Goal: Task Accomplishment & Management: Manage account settings

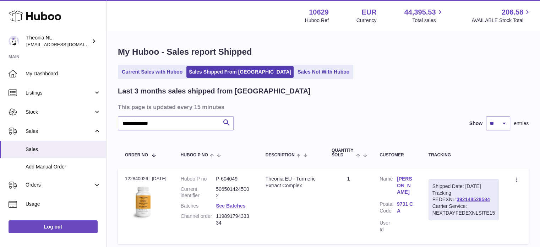
click at [165, 58] on div "**********" at bounding box center [322, 146] width 433 height 229
click at [163, 69] on link "Current Sales with Huboo" at bounding box center [152, 72] width 66 height 12
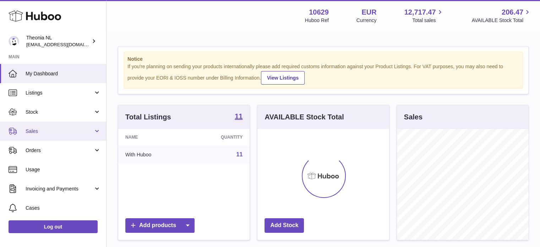
click at [74, 136] on link "Sales" at bounding box center [53, 130] width 106 height 19
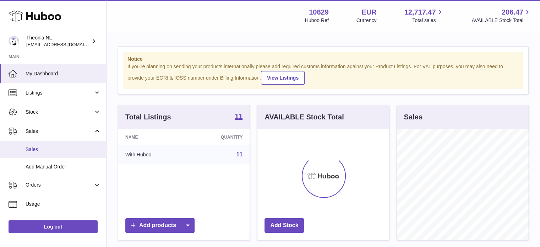
click at [66, 149] on span "Sales" at bounding box center [63, 149] width 75 height 7
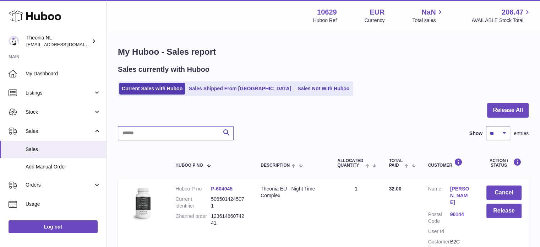
click at [170, 130] on input "text" at bounding box center [176, 133] width 116 height 14
paste input "**********"
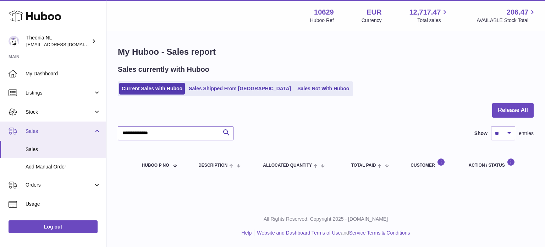
drag, startPoint x: 176, startPoint y: 131, endPoint x: 54, endPoint y: 134, distance: 121.7
click at [56, 134] on div "Huboo Theonia NL info@wholesomegoods.eu Main My Dashboard Listings Not with Hub…" at bounding box center [272, 123] width 545 height 247
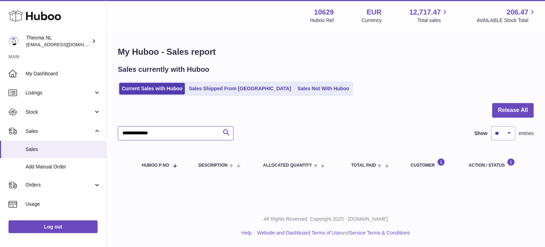
paste input "text"
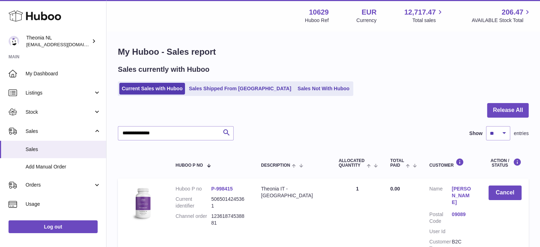
click at [457, 211] on link "09089" at bounding box center [462, 214] width 22 height 7
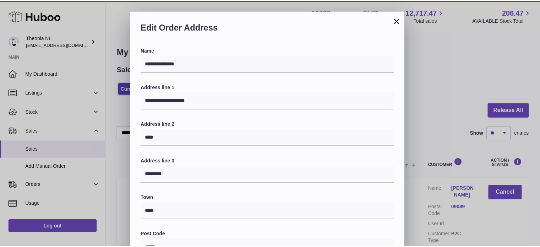
scroll to position [200, 0]
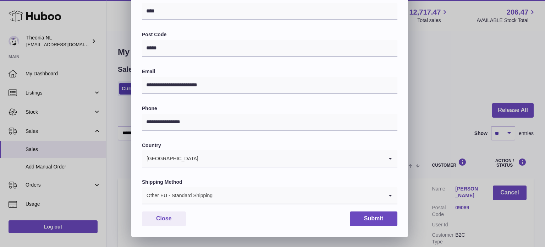
click at [202, 203] on div "Other EU - Standard Shipping" at bounding box center [262, 195] width 241 height 16
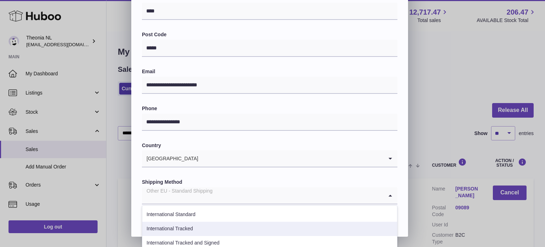
click at [200, 231] on li "International Tracked" at bounding box center [269, 228] width 255 height 14
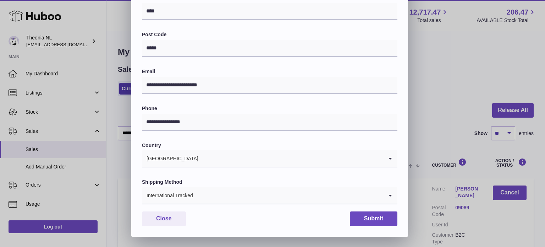
click at [375, 226] on div "**********" at bounding box center [269, 42] width 277 height 390
click at [375, 222] on button "Submit" at bounding box center [374, 218] width 48 height 15
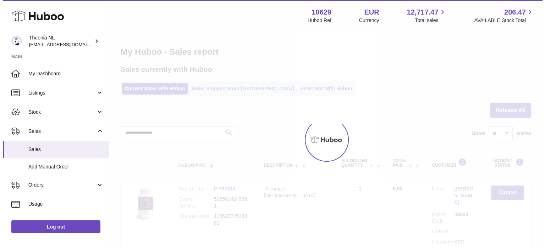
scroll to position [0, 0]
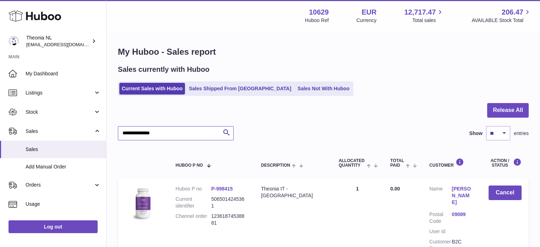
drag, startPoint x: 169, startPoint y: 133, endPoint x: 172, endPoint y: 132, distance: 4.2
click at [54, 134] on div "Huboo Theonia NL info@wholesomegoods.eu Main My Dashboard Listings Not with Hub…" at bounding box center [270, 160] width 540 height 321
paste input "text"
click at [459, 224] on link "36015" at bounding box center [462, 227] width 22 height 7
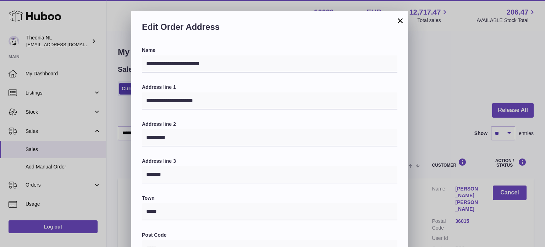
scroll to position [177, 0]
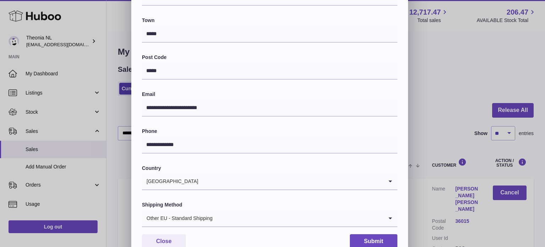
click at [187, 209] on div "Shipping Method Other EU - Standard Shipping Loading..." at bounding box center [269, 214] width 255 height 26
click at [188, 215] on div "Other EU - Standard Shipping" at bounding box center [262, 218] width 241 height 16
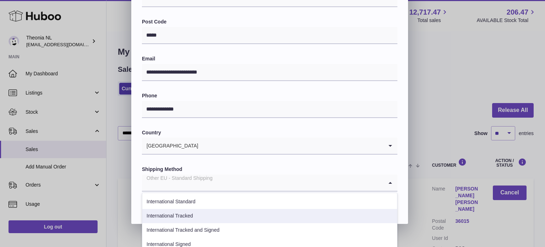
click at [199, 219] on li "International Tracked" at bounding box center [269, 216] width 255 height 14
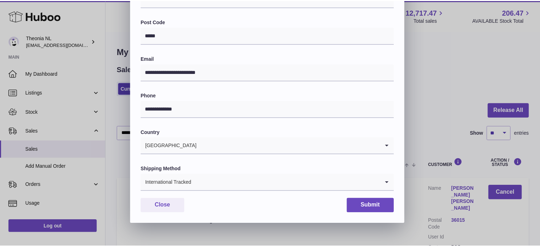
scroll to position [200, 0]
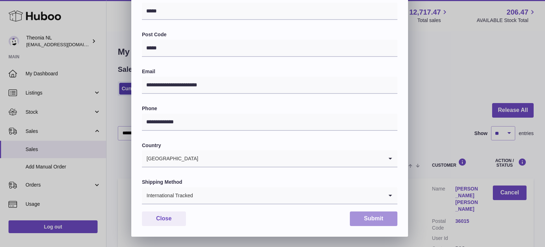
click at [368, 218] on button "Submit" at bounding box center [374, 218] width 48 height 15
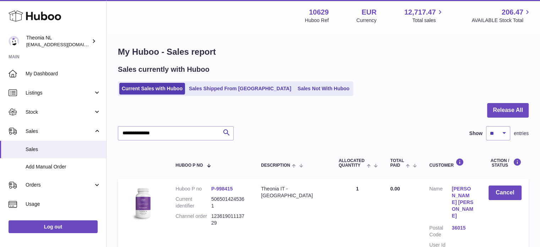
scroll to position [71, 0]
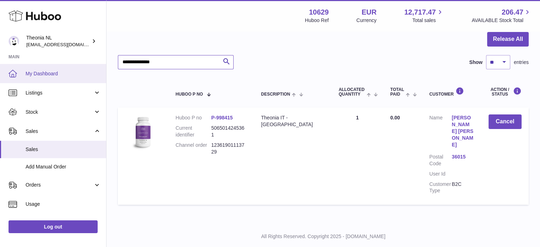
drag, startPoint x: 116, startPoint y: 70, endPoint x: 91, endPoint y: 75, distance: 25.5
click at [57, 70] on div "Huboo Theonia NL info@wholesomegoods.eu Main My Dashboard Listings Not with Hub…" at bounding box center [270, 96] width 540 height 335
paste input "text"
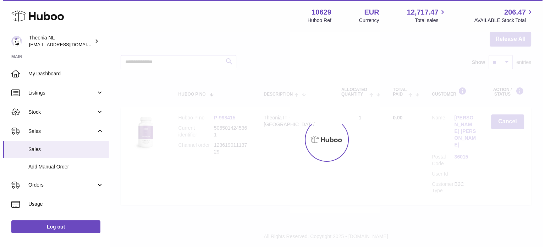
scroll to position [68, 0]
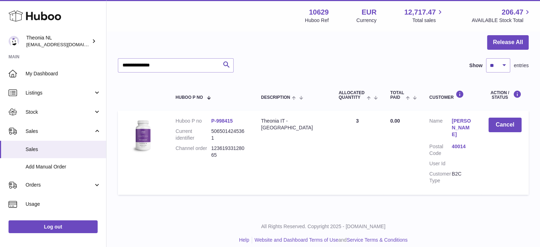
click at [460, 143] on link "40014" at bounding box center [462, 146] width 22 height 7
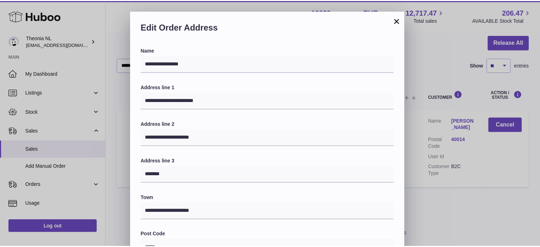
scroll to position [200, 0]
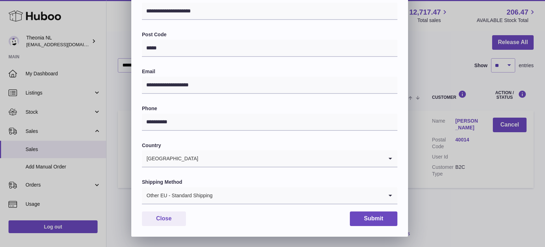
click at [208, 197] on div "Other EU - Standard Shipping" at bounding box center [262, 195] width 241 height 16
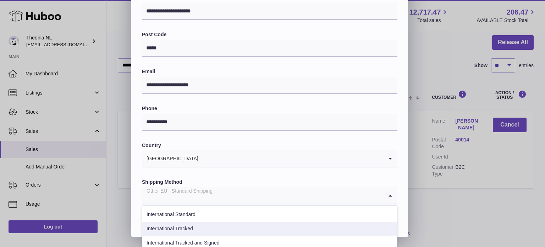
click at [199, 225] on li "International Tracked" at bounding box center [269, 228] width 255 height 14
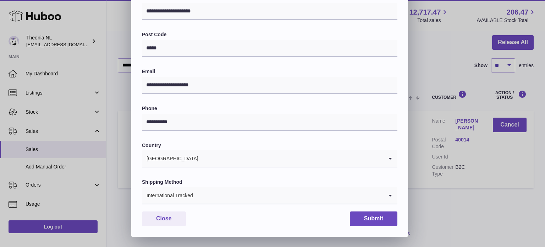
click at [348, 212] on div "Close Submit" at bounding box center [269, 218] width 255 height 15
click at [359, 216] on button "Submit" at bounding box center [374, 218] width 48 height 15
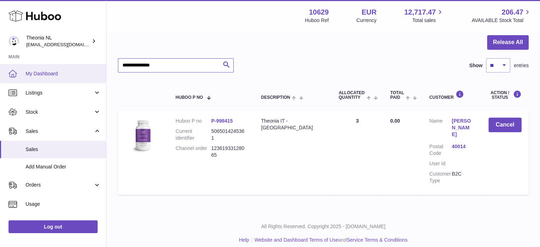
drag, startPoint x: 114, startPoint y: 65, endPoint x: 37, endPoint y: 70, distance: 77.2
click at [38, 65] on div "Huboo Theonia NL info@wholesomegoods.eu Main My Dashboard Listings Not with Hub…" at bounding box center [270, 92] width 540 height 321
paste input "text"
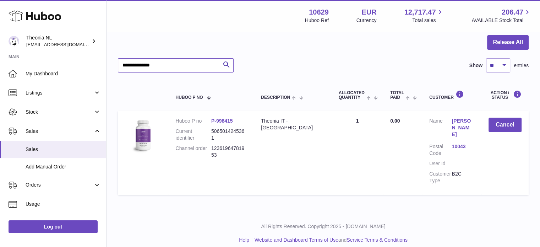
type input "**********"
click at [457, 143] on link "10043" at bounding box center [462, 146] width 22 height 7
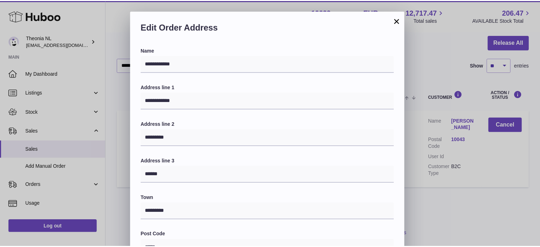
scroll to position [200, 0]
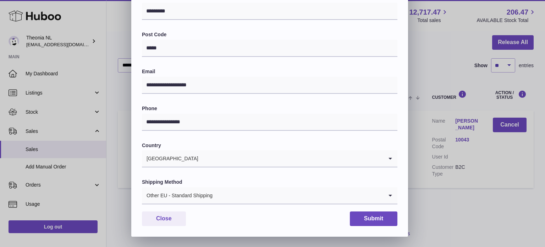
click at [206, 205] on div "**********" at bounding box center [269, 42] width 277 height 390
click at [214, 198] on input "Search for option" at bounding box center [298, 195] width 170 height 16
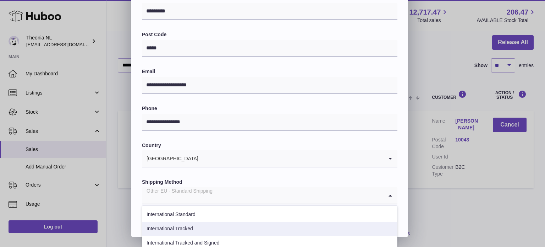
click at [206, 224] on li "International Tracked" at bounding box center [269, 228] width 255 height 14
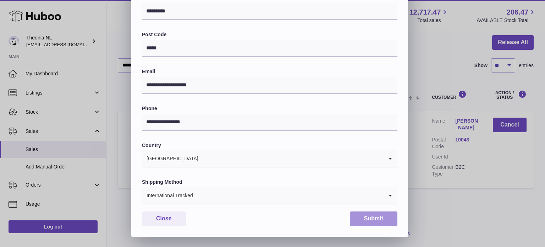
click at [369, 220] on button "Submit" at bounding box center [374, 218] width 48 height 15
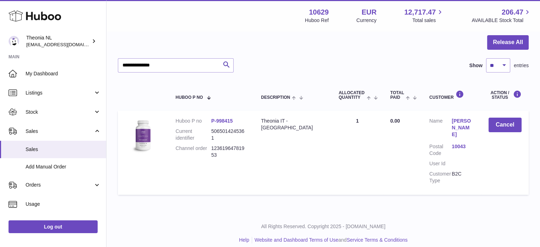
scroll to position [32, 0]
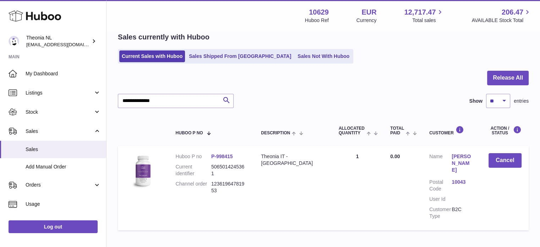
click at [209, 50] on ul "Current Sales with Huboo Sales Shipped From Huboo Sales Not With Huboo" at bounding box center [235, 56] width 235 height 15
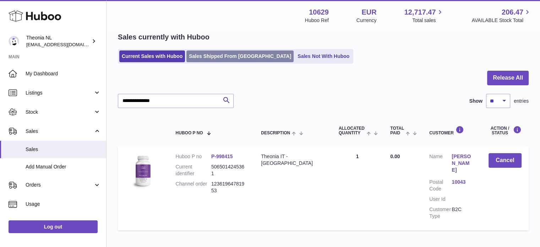
click at [210, 50] on link "Sales Shipped From [GEOGRAPHIC_DATA]" at bounding box center [239, 56] width 107 height 12
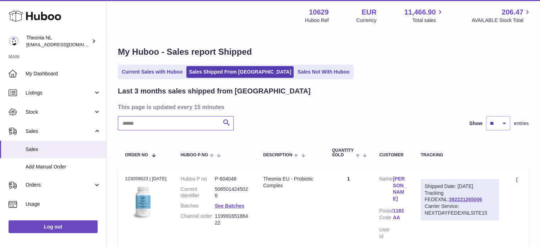
click at [191, 119] on input "text" at bounding box center [176, 123] width 116 height 14
paste input "**********"
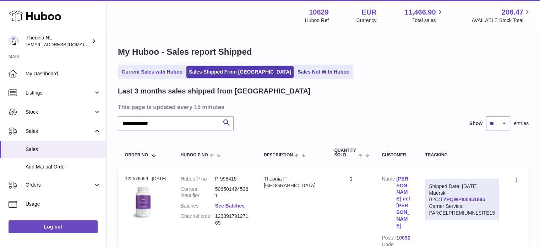
click at [440, 197] on link "TYPQWPI00451895" at bounding box center [462, 199] width 45 height 6
click at [1, 126] on div "**********" at bounding box center [270, 167] width 540 height 335
paste input "text"
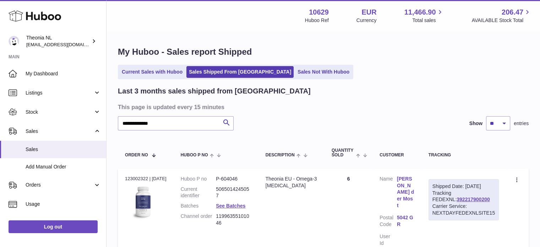
click at [450, 201] on div "Shipped Date: 18th Aug 2025 Tracking FEDEXNL: 392217900200 Carrier Service: NEX…" at bounding box center [463, 199] width 70 height 41
click at [456, 202] on link "392217900200" at bounding box center [472, 199] width 33 height 6
drag, startPoint x: 188, startPoint y: 122, endPoint x: 23, endPoint y: 122, distance: 165.7
click at [12, 121] on div "**********" at bounding box center [270, 158] width 540 height 316
paste input "text"
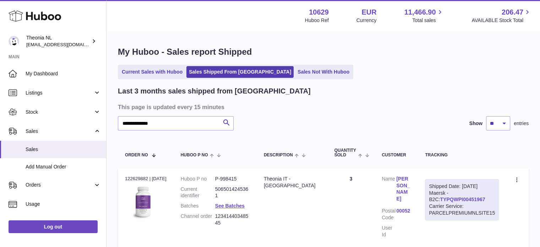
click at [451, 199] on link "TYPQWPI00451967" at bounding box center [462, 199] width 45 height 6
drag, startPoint x: 197, startPoint y: 130, endPoint x: 86, endPoint y: 127, distance: 111.1
click at [86, 127] on div "**********" at bounding box center [270, 154] width 540 height 308
paste input "text"
click at [451, 199] on link "TYPQWPI00454595" at bounding box center [462, 199] width 45 height 6
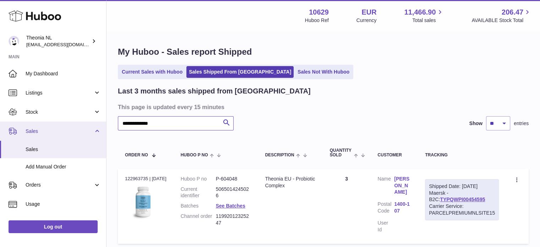
click at [9, 126] on div "**********" at bounding box center [270, 230] width 540 height 461
paste input "text"
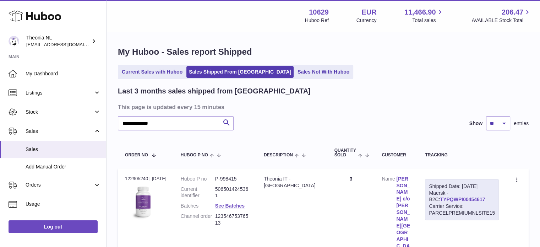
click at [442, 198] on link "TYPQWPI00454617" at bounding box center [462, 199] width 45 height 6
drag, startPoint x: 111, startPoint y: 123, endPoint x: 114, endPoint y: 137, distance: 14.5
click at [20, 120] on div "**********" at bounding box center [270, 181] width 540 height 362
paste input "text"
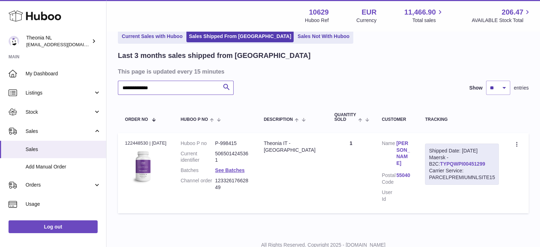
type input "**********"
click at [445, 162] on link "TYPQWPI00451299" at bounding box center [462, 164] width 45 height 6
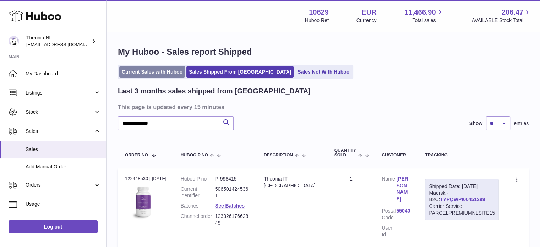
click at [156, 72] on link "Current Sales with Huboo" at bounding box center [152, 72] width 66 height 12
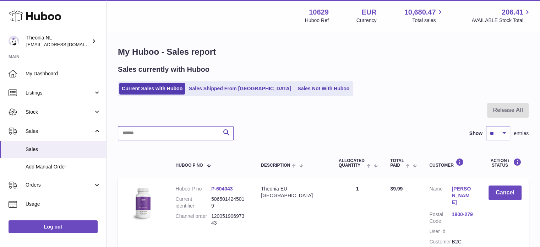
click at [189, 134] on input "text" at bounding box center [176, 133] width 116 height 14
paste input "**********"
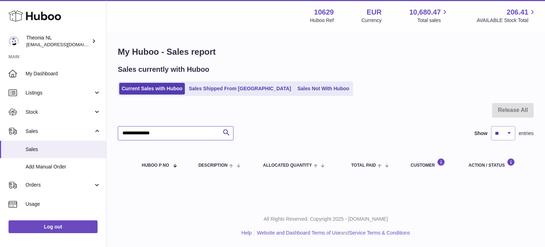
type input "**********"
drag, startPoint x: 195, startPoint y: 138, endPoint x: 43, endPoint y: 144, distance: 152.4
click at [44, 144] on div "Huboo Theonia NL info@wholesomegoods.eu Main My Dashboard Listings Not with Hub…" at bounding box center [272, 123] width 545 height 247
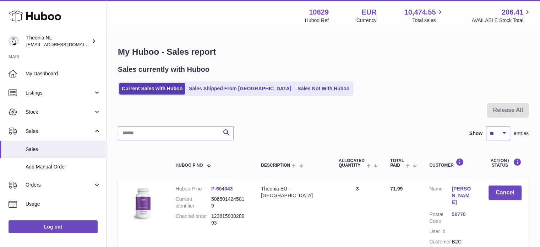
click at [163, 134] on input "text" at bounding box center [176, 133] width 116 height 14
type input "**********"
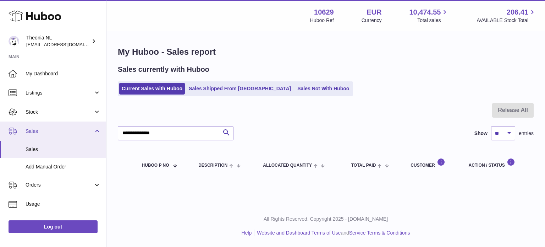
drag, startPoint x: 173, startPoint y: 133, endPoint x: 17, endPoint y: 138, distance: 155.8
click at [55, 145] on div "Huboo Theonia NL info@wholesomegoods.eu Main My Dashboard Listings Not with Hub…" at bounding box center [272, 123] width 545 height 247
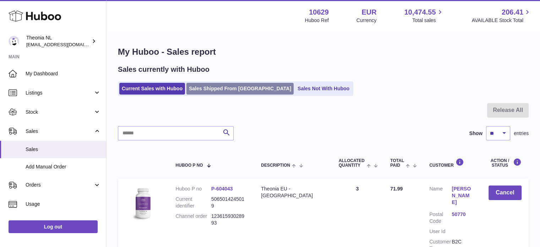
click at [209, 88] on link "Sales Shipped From [GEOGRAPHIC_DATA]" at bounding box center [239, 89] width 107 height 12
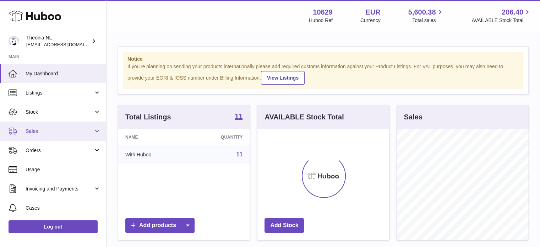
click at [78, 135] on link "Sales" at bounding box center [53, 130] width 106 height 19
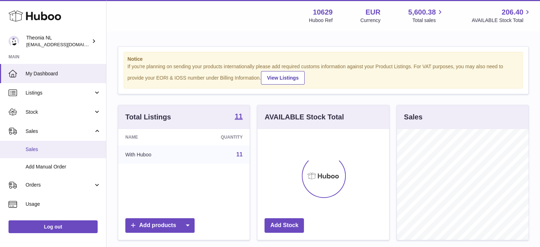
click at [79, 147] on span "Sales" at bounding box center [63, 149] width 75 height 7
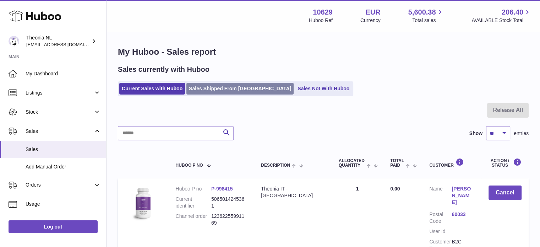
click at [224, 93] on link "Sales Shipped From [GEOGRAPHIC_DATA]" at bounding box center [239, 89] width 107 height 12
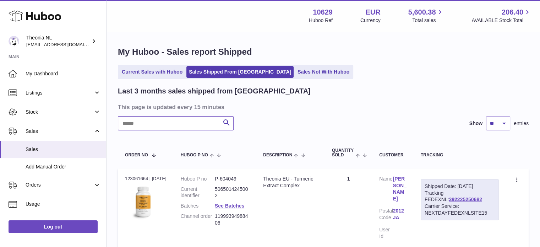
click at [195, 128] on input "text" at bounding box center [176, 123] width 116 height 14
paste input "**********"
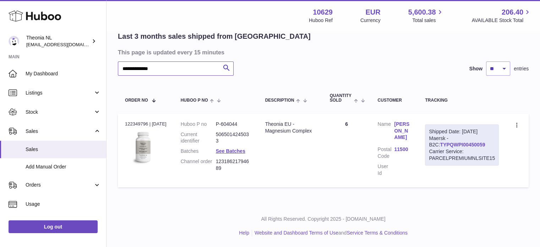
scroll to position [54, 0]
click at [448, 146] on link "TYPQWPI00450059" at bounding box center [462, 145] width 45 height 6
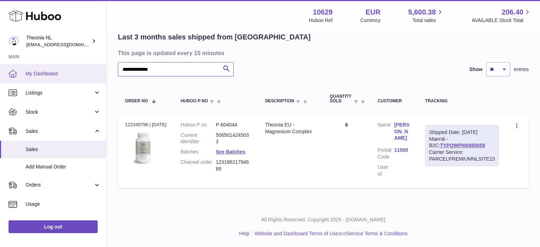
drag, startPoint x: 208, startPoint y: 70, endPoint x: 17, endPoint y: 71, distance: 191.2
click at [15, 70] on div "**********" at bounding box center [270, 96] width 540 height 301
paste input "text"
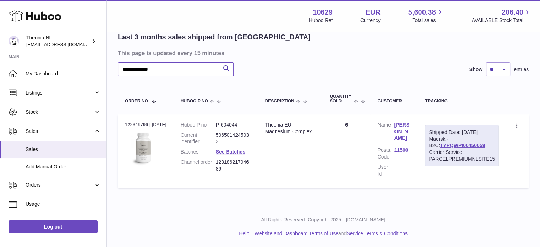
scroll to position [0, 0]
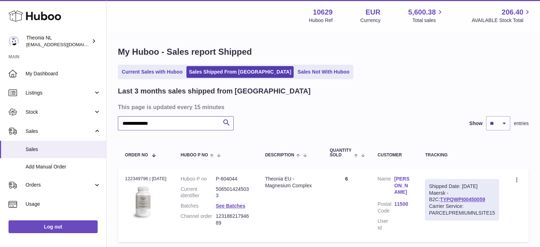
scroll to position [54, 0]
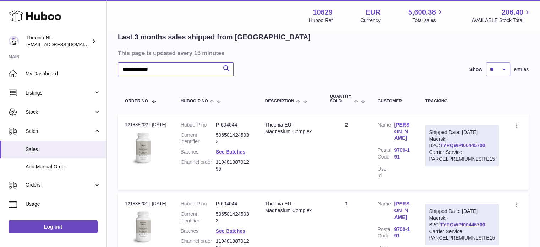
type input "**********"
click at [450, 145] on link "TYPQWPI00445700" at bounding box center [462, 145] width 45 height 6
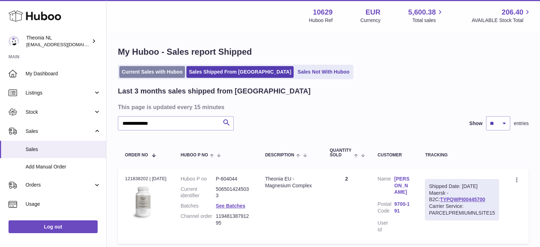
click at [171, 72] on link "Current Sales with Huboo" at bounding box center [152, 72] width 66 height 12
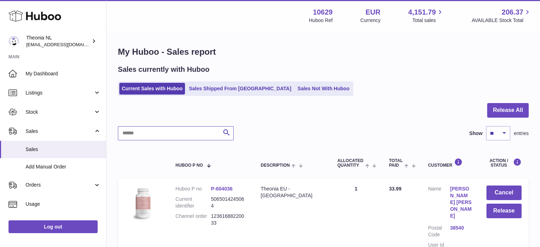
click at [175, 129] on input "text" at bounding box center [176, 133] width 116 height 14
paste input "**********"
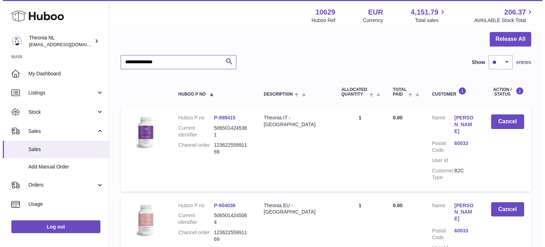
scroll to position [106, 0]
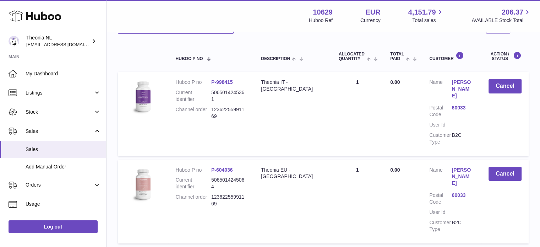
type input "**********"
click at [460, 104] on link "60033" at bounding box center [462, 107] width 22 height 7
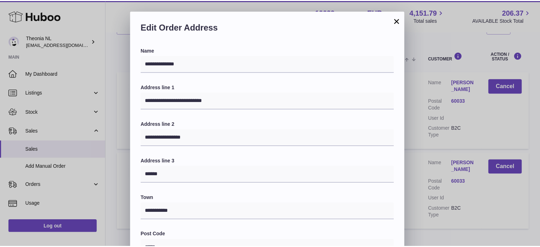
scroll to position [200, 0]
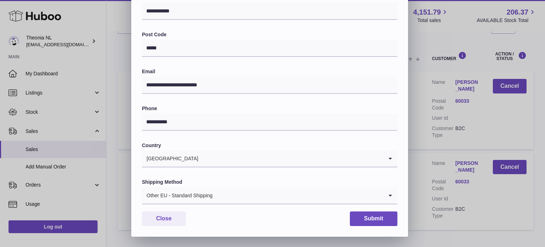
click at [206, 195] on div "Other EU - Standard Shipping" at bounding box center [262, 195] width 241 height 16
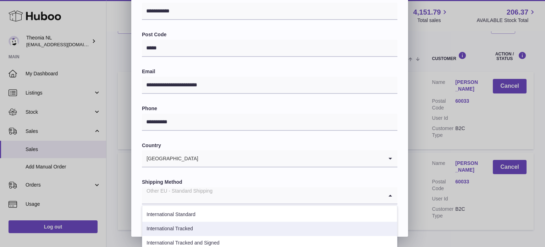
click at [202, 223] on li "International Tracked" at bounding box center [269, 228] width 255 height 14
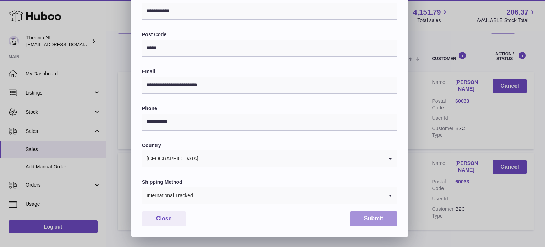
click at [363, 220] on button "Submit" at bounding box center [374, 218] width 48 height 15
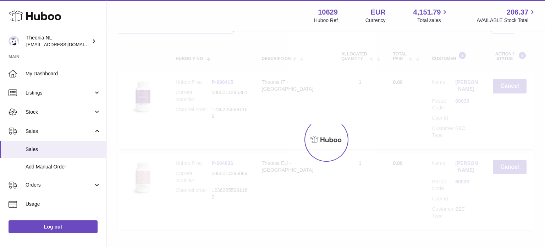
scroll to position [0, 0]
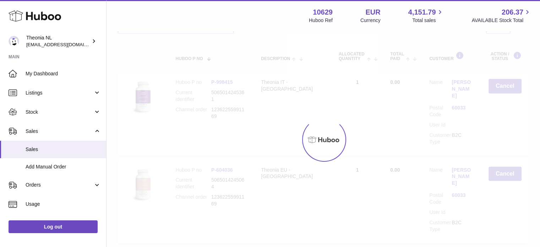
click at [460, 192] on link "60033" at bounding box center [462, 195] width 22 height 7
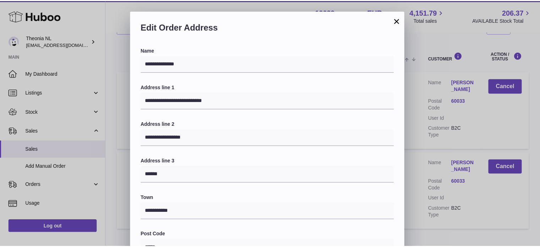
scroll to position [200, 0]
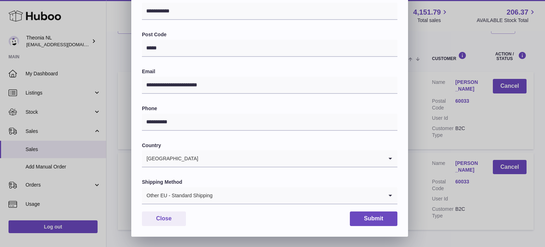
click at [224, 195] on input "Search for option" at bounding box center [298, 195] width 170 height 16
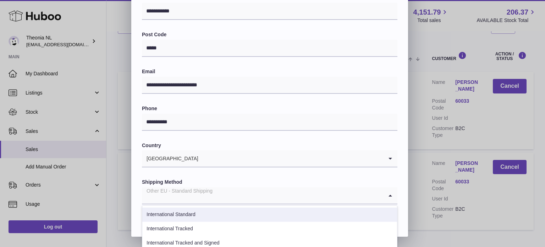
click at [196, 227] on li "International Tracked" at bounding box center [269, 228] width 255 height 14
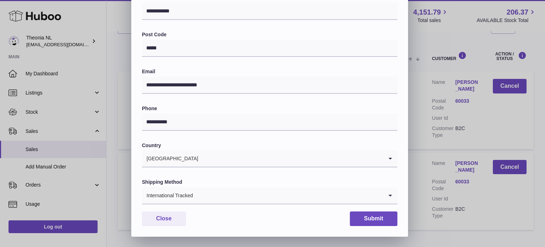
click at [366, 210] on div "**********" at bounding box center [269, 42] width 277 height 390
click at [368, 216] on button "Submit" at bounding box center [374, 218] width 48 height 15
click at [0, 216] on div at bounding box center [0, 123] width 0 height 247
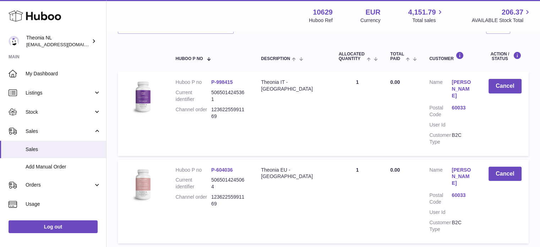
scroll to position [0, 0]
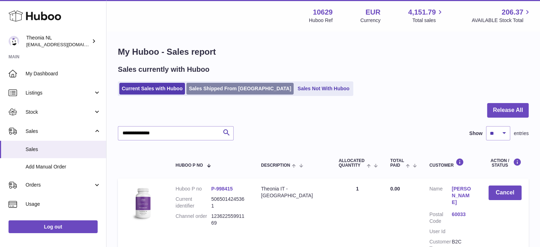
click at [224, 89] on link "Sales Shipped From [GEOGRAPHIC_DATA]" at bounding box center [239, 89] width 107 height 12
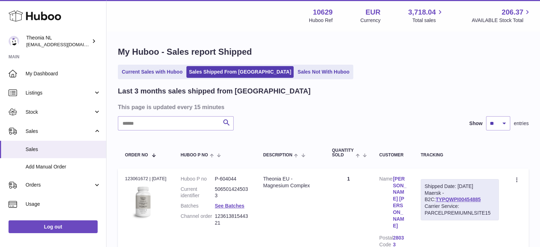
click at [206, 126] on input "text" at bounding box center [176, 123] width 116 height 14
paste input "**********"
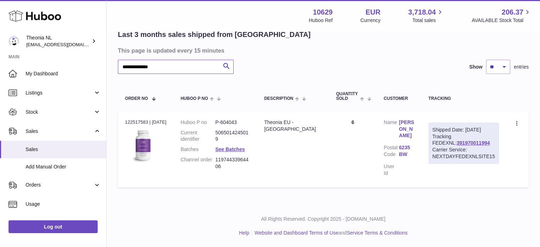
scroll to position [50, 0]
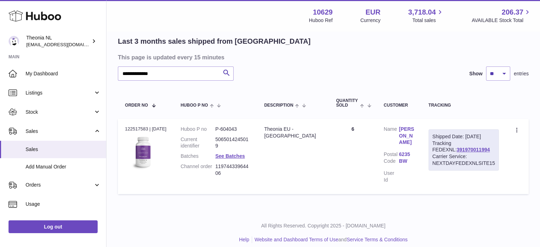
click at [451, 153] on div "Shipped Date: [DATE] Tracking FEDEXNL: 391970011994 Carrier Service: NEXTDAYFED…" at bounding box center [463, 149] width 70 height 41
click at [456, 152] on link "391970011994" at bounding box center [472, 150] width 33 height 6
drag, startPoint x: 217, startPoint y: 79, endPoint x: 1, endPoint y: 86, distance: 216.6
click at [0, 86] on div "**********" at bounding box center [270, 101] width 540 height 303
paste input "text"
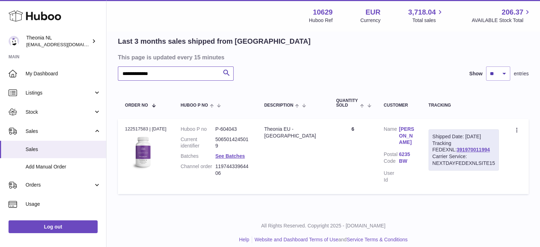
scroll to position [0, 0]
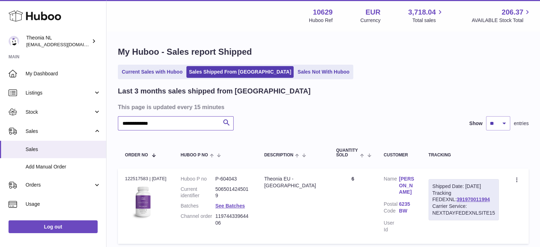
scroll to position [50, 0]
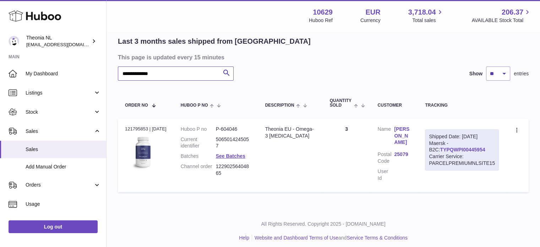
type input "**********"
click at [446, 147] on link "TYPQWPI00445954" at bounding box center [462, 150] width 45 height 6
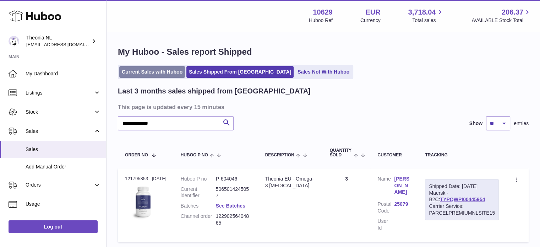
click at [154, 74] on link "Current Sales with Huboo" at bounding box center [152, 72] width 66 height 12
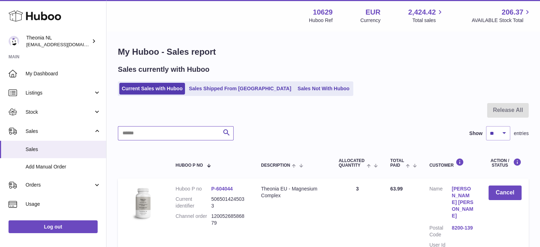
click at [188, 136] on input "text" at bounding box center [176, 133] width 116 height 14
paste input "**********"
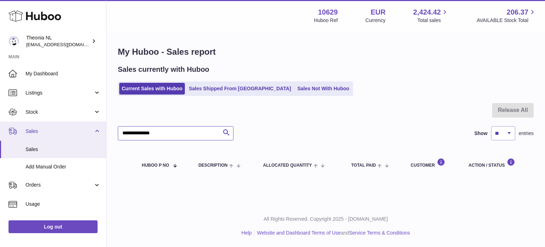
drag, startPoint x: 185, startPoint y: 134, endPoint x: 9, endPoint y: 139, distance: 175.7
click at [10, 140] on div "Huboo Theonia NL info@wholesomegoods.eu Main My Dashboard Listings Not with Hub…" at bounding box center [272, 123] width 545 height 247
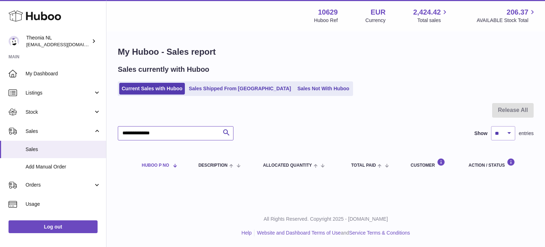
paste input "text"
type input "**********"
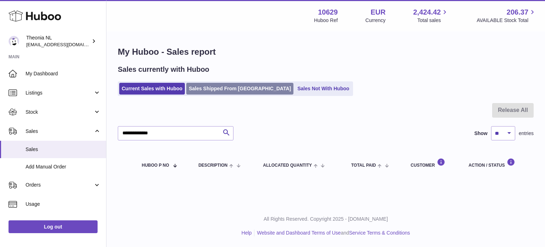
click at [227, 86] on link "Sales Shipped From [GEOGRAPHIC_DATA]" at bounding box center [239, 89] width 107 height 12
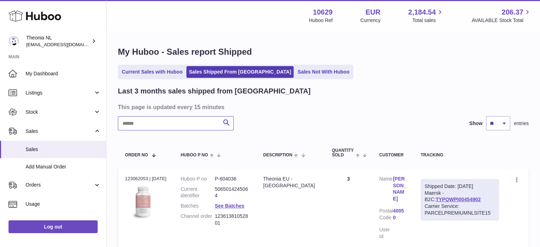
click at [192, 124] on input "text" at bounding box center [176, 123] width 116 height 14
paste input "**********"
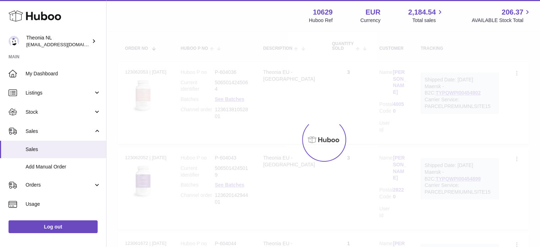
scroll to position [54, 0]
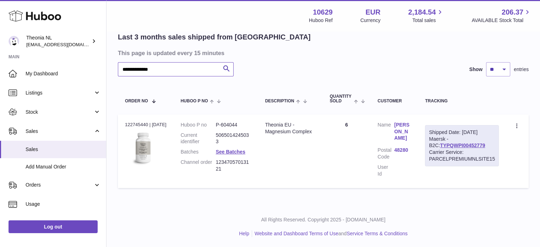
type input "**********"
click at [442, 141] on div "Shipped Date: 13th Aug 2025 Maersk - B2C: TYPQWPI00452779 Carrier Service: PARC…" at bounding box center [462, 145] width 74 height 41
click at [443, 145] on link "TYPQWPI00452779" at bounding box center [462, 145] width 45 height 6
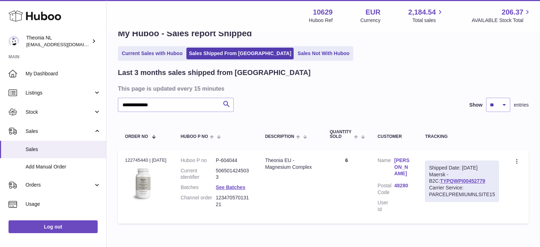
scroll to position [0, 0]
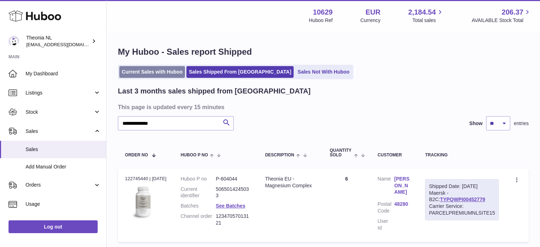
click at [154, 67] on link "Current Sales with Huboo" at bounding box center [152, 72] width 66 height 12
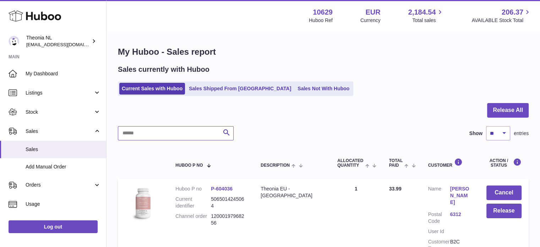
click at [159, 135] on input "text" at bounding box center [176, 133] width 116 height 14
paste input "**********"
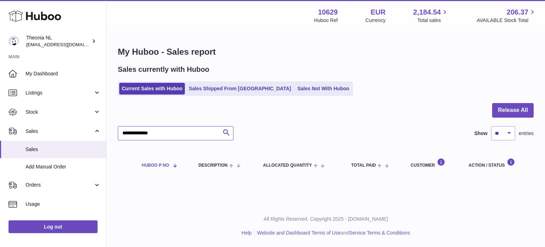
drag, startPoint x: 112, startPoint y: 133, endPoint x: 162, endPoint y: 155, distance: 54.2
click at [54, 131] on div "Huboo Theonia NL info@wholesomegoods.eu Main My Dashboard Listings Not with Hub…" at bounding box center [272, 123] width 545 height 247
paste input "text"
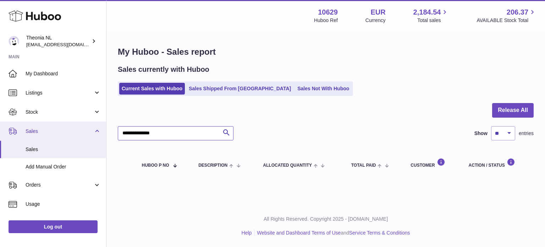
click at [75, 128] on div "Huboo Theonia NL info@wholesomegoods.eu Main My Dashboard Listings Not with Hub…" at bounding box center [272, 123] width 545 height 247
paste input "text"
type input "**********"
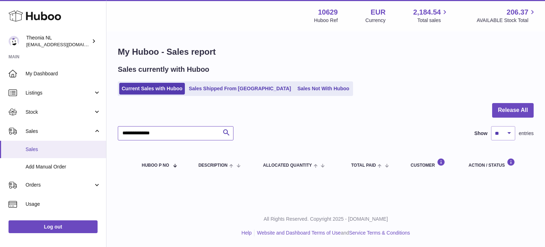
drag, startPoint x: 146, startPoint y: 139, endPoint x: 0, endPoint y: 146, distance: 146.3
click at [0, 148] on div "Huboo Theonia NL info@wholesomegoods.eu Main My Dashboard Listings Not with Hub…" at bounding box center [272, 123] width 545 height 247
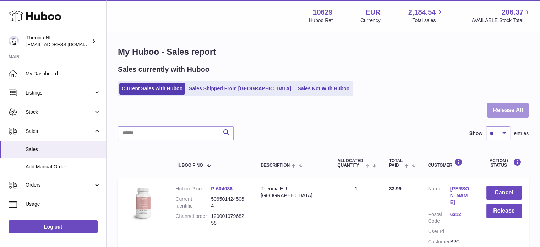
click at [490, 110] on button "Release All" at bounding box center [508, 110] width 42 height 15
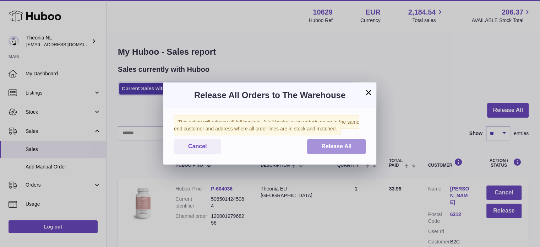
click at [346, 150] on button "Release All" at bounding box center [336, 146] width 59 height 15
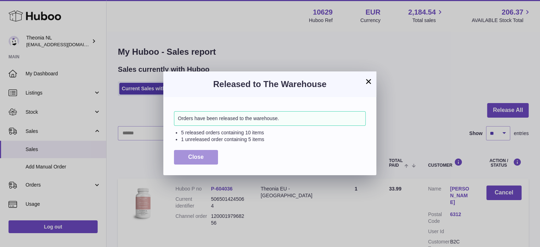
click at [209, 159] on button "Close" at bounding box center [196, 157] width 44 height 15
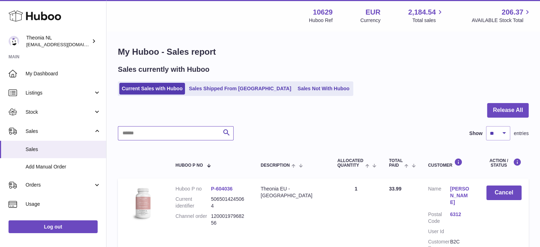
click at [170, 131] on input "text" at bounding box center [176, 133] width 116 height 14
paste input "**********"
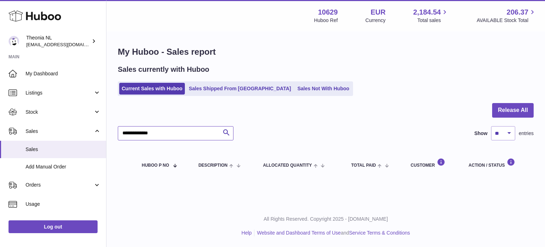
drag, startPoint x: 200, startPoint y: 126, endPoint x: 129, endPoint y: 130, distance: 71.4
click at [138, 128] on input "**********" at bounding box center [176, 133] width 116 height 14
drag, startPoint x: 129, startPoint y: 130, endPoint x: 105, endPoint y: 128, distance: 23.8
click at [101, 130] on div "Huboo Theonia NL info@wholesomegoods.eu Main My Dashboard Listings Not with Hub…" at bounding box center [272, 123] width 545 height 247
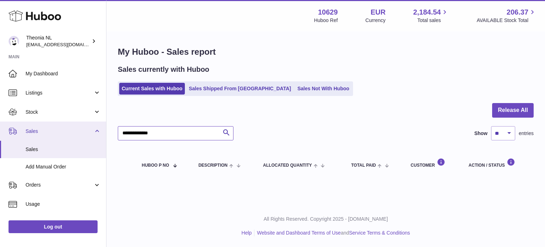
drag, startPoint x: 188, startPoint y: 134, endPoint x: 54, endPoint y: 130, distance: 134.5
click at [54, 130] on div "Huboo Theonia NL info@wholesomegoods.eu Main My Dashboard Listings Not with Hub…" at bounding box center [272, 123] width 545 height 247
paste input "text"
drag, startPoint x: 166, startPoint y: 130, endPoint x: 40, endPoint y: 125, distance: 125.3
click at [49, 126] on div "Huboo Theonia NL info@wholesomegoods.eu Main My Dashboard Listings Not with Hub…" at bounding box center [272, 123] width 545 height 247
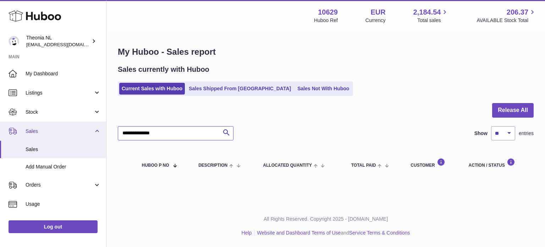
paste input "text"
type input "**********"
drag, startPoint x: 171, startPoint y: 134, endPoint x: 0, endPoint y: 136, distance: 171.4
click at [0, 137] on div "Huboo Theonia NL info@wholesomegoods.eu Main My Dashboard Listings Not with Hub…" at bounding box center [272, 123] width 545 height 247
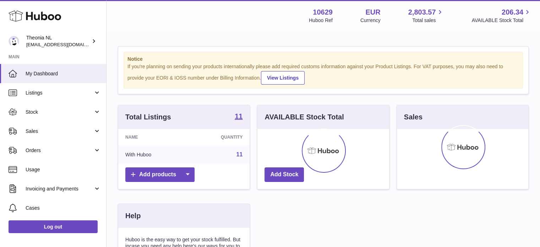
drag, startPoint x: 51, startPoint y: 134, endPoint x: 50, endPoint y: 140, distance: 5.8
click at [51, 134] on link "Sales" at bounding box center [53, 130] width 106 height 19
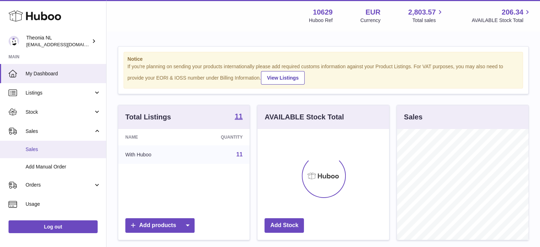
click at [50, 145] on link "Sales" at bounding box center [53, 149] width 106 height 17
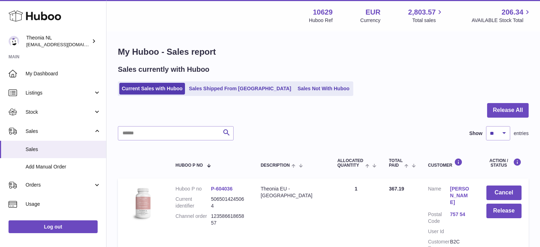
click at [166, 132] on input "text" at bounding box center [176, 133] width 116 height 14
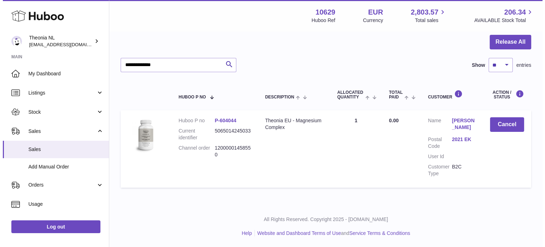
scroll to position [68, 0]
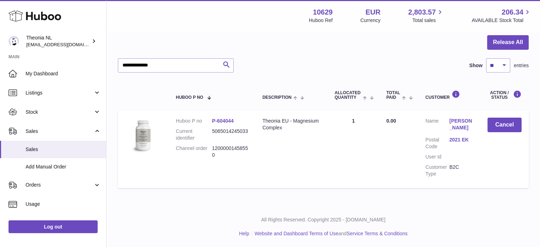
click at [454, 139] on link "2021 EK" at bounding box center [461, 139] width 24 height 7
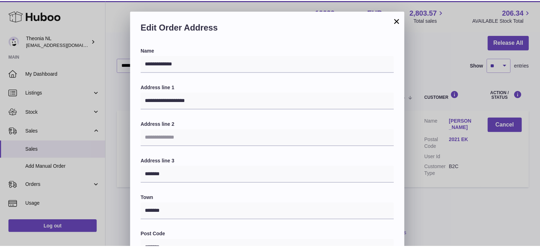
scroll to position [200, 0]
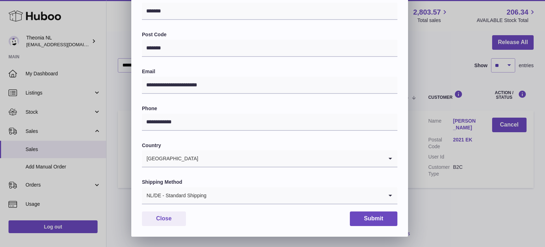
click at [217, 192] on input "Search for option" at bounding box center [295, 195] width 176 height 16
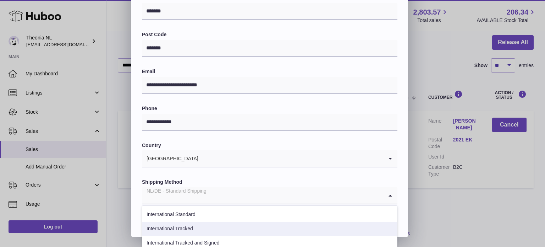
click at [213, 226] on li "International Tracked" at bounding box center [269, 228] width 255 height 14
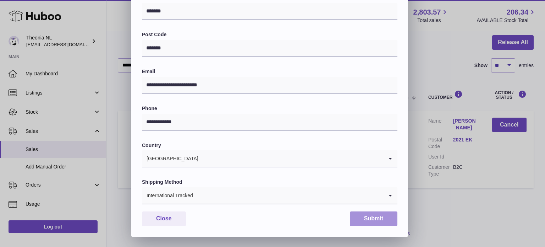
click at [385, 218] on button "Submit" at bounding box center [374, 218] width 48 height 15
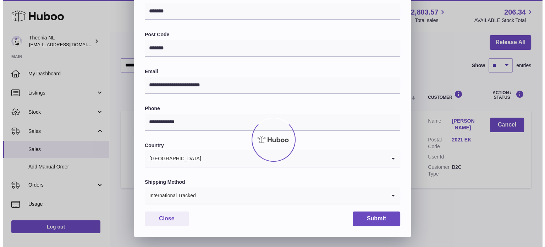
scroll to position [0, 0]
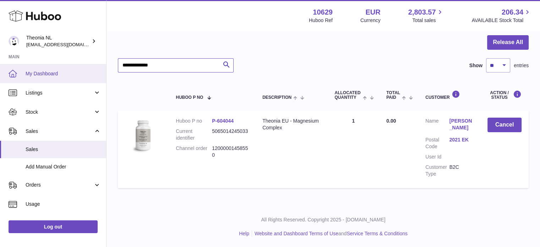
drag, startPoint x: 193, startPoint y: 68, endPoint x: 0, endPoint y: 72, distance: 192.7
click at [31, 72] on div "Huboo Theonia NL [EMAIL_ADDRESS][DOMAIN_NAME] Main My Dashboard Listings Not wi…" at bounding box center [270, 89] width 540 height 315
paste input "text"
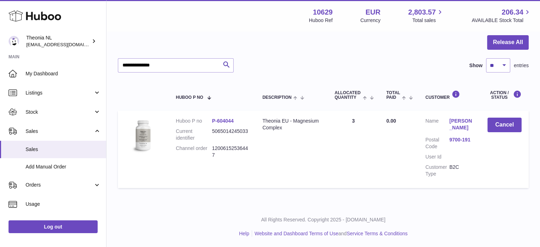
click at [456, 140] on link "9700-191" at bounding box center [461, 139] width 24 height 7
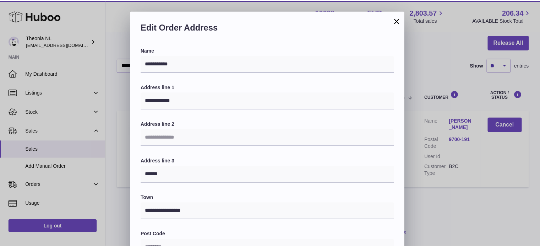
scroll to position [200, 0]
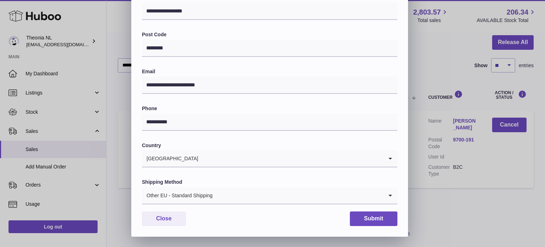
click at [220, 199] on input "Search for option" at bounding box center [298, 195] width 170 height 16
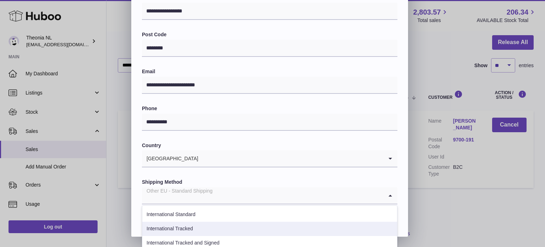
click at [202, 229] on li "International Tracked" at bounding box center [269, 228] width 255 height 14
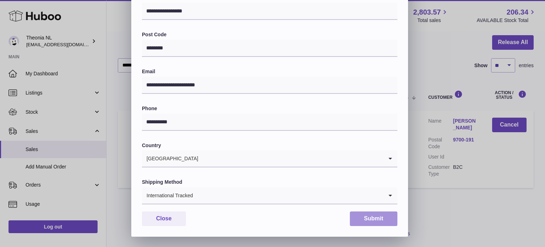
click at [379, 216] on button "Submit" at bounding box center [374, 218] width 48 height 15
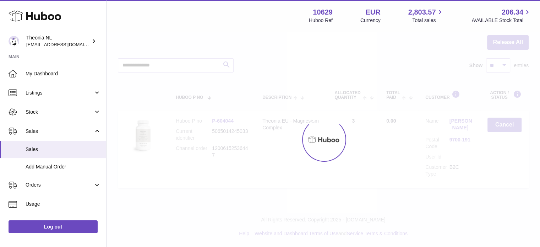
scroll to position [0, 0]
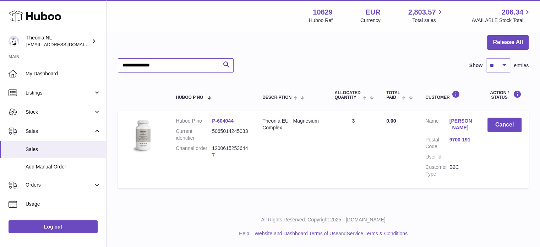
drag, startPoint x: 175, startPoint y: 65, endPoint x: 38, endPoint y: 61, distance: 136.7
click at [39, 62] on div "Huboo Theonia NL [EMAIL_ADDRESS][DOMAIN_NAME] Main My Dashboard Listings Not wi…" at bounding box center [270, 89] width 540 height 315
paste input "text"
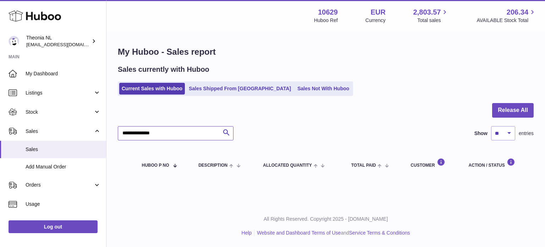
type input "**********"
click at [280, 38] on div "**********" at bounding box center [325, 112] width 439 height 160
drag, startPoint x: 184, startPoint y: 133, endPoint x: 42, endPoint y: 140, distance: 142.5
click at [30, 132] on div "Huboo Theonia NL info@wholesomegoods.eu Main My Dashboard Listings Not with Hub…" at bounding box center [272, 123] width 545 height 247
paste input "text"
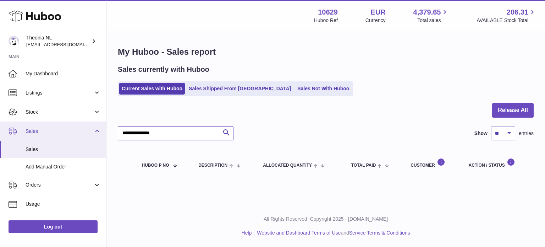
drag, startPoint x: 170, startPoint y: 133, endPoint x: 76, endPoint y: 133, distance: 93.3
click at [77, 133] on div "Huboo Theonia NL info@wholesomegoods.eu Main My Dashboard Listings Not with Hub…" at bounding box center [272, 123] width 545 height 247
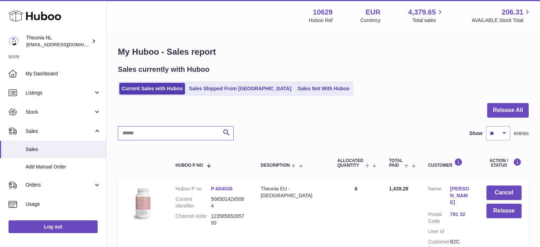
click at [170, 136] on input "text" at bounding box center [176, 133] width 116 height 14
type input "**********"
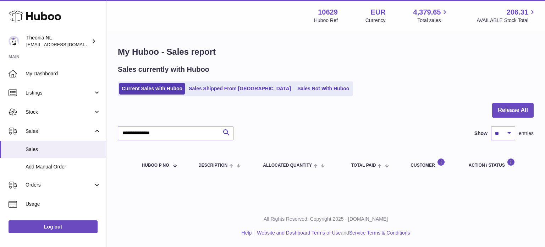
click at [247, 55] on h1 "My Huboo - Sales report" at bounding box center [326, 51] width 416 height 11
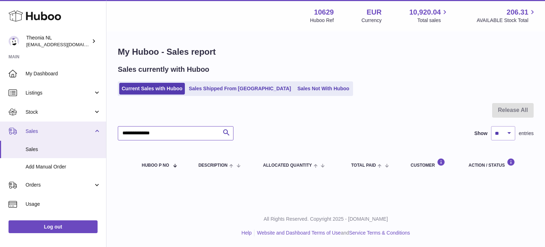
drag, startPoint x: 194, startPoint y: 134, endPoint x: 72, endPoint y: 134, distance: 122.4
click at [72, 134] on div "Huboo Theonia NL [EMAIL_ADDRESS][DOMAIN_NAME] Main My Dashboard Listings Not wi…" at bounding box center [272, 123] width 545 height 247
drag, startPoint x: 178, startPoint y: 136, endPoint x: 85, endPoint y: 134, distance: 93.0
click at [99, 141] on div "Huboo Theonia NL [EMAIL_ADDRESS][DOMAIN_NAME] Main My Dashboard Listings Not wi…" at bounding box center [272, 123] width 545 height 247
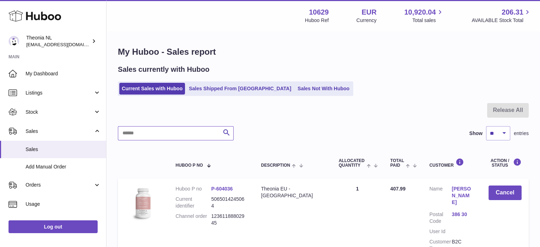
click at [166, 133] on input "text" at bounding box center [176, 133] width 116 height 14
paste input "**********"
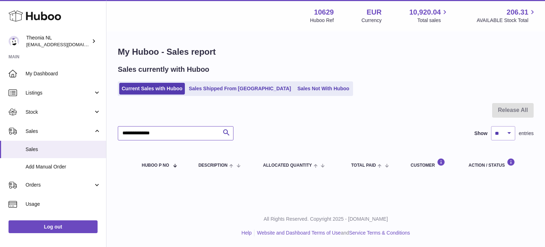
type input "**********"
click at [349, 54] on h1 "My Huboo - Sales report" at bounding box center [326, 51] width 416 height 11
click at [220, 95] on ul "Current Sales with Huboo Sales Shipped From Huboo Sales Not With Huboo" at bounding box center [235, 88] width 235 height 15
click at [222, 91] on link "Sales Shipped From [GEOGRAPHIC_DATA]" at bounding box center [239, 89] width 107 height 12
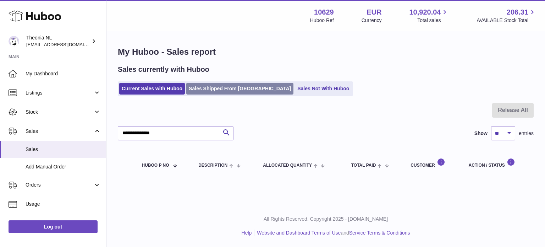
click at [222, 91] on link "Sales Shipped From [GEOGRAPHIC_DATA]" at bounding box center [239, 89] width 107 height 12
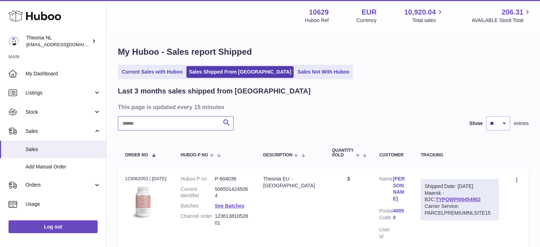
click at [194, 119] on input "text" at bounding box center [176, 123] width 116 height 14
paste input "**********"
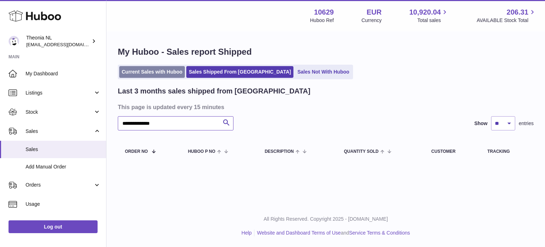
type input "**********"
click at [158, 76] on link "Current Sales with Huboo" at bounding box center [152, 72] width 66 height 12
